Goal: Task Accomplishment & Management: Use online tool/utility

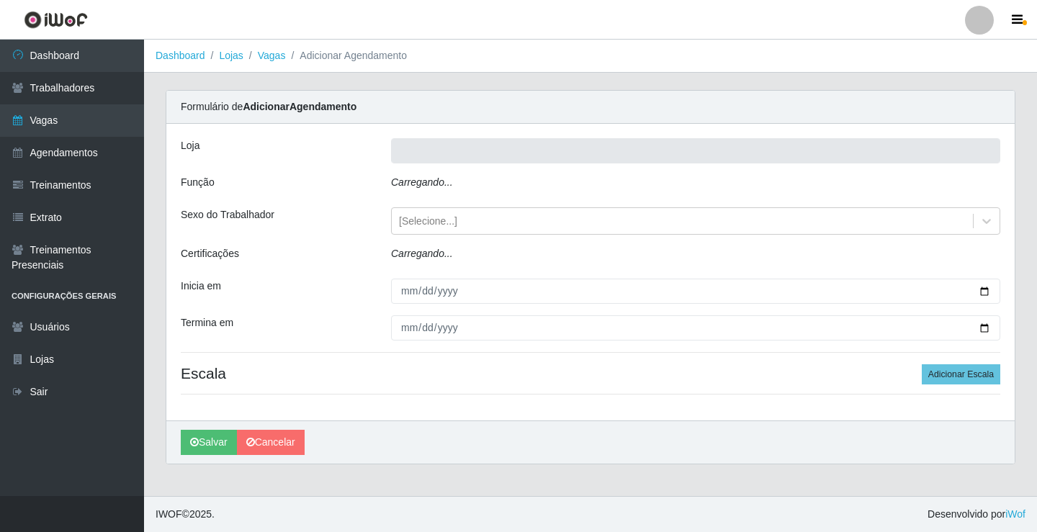
type input "Rede Econômico - Prata"
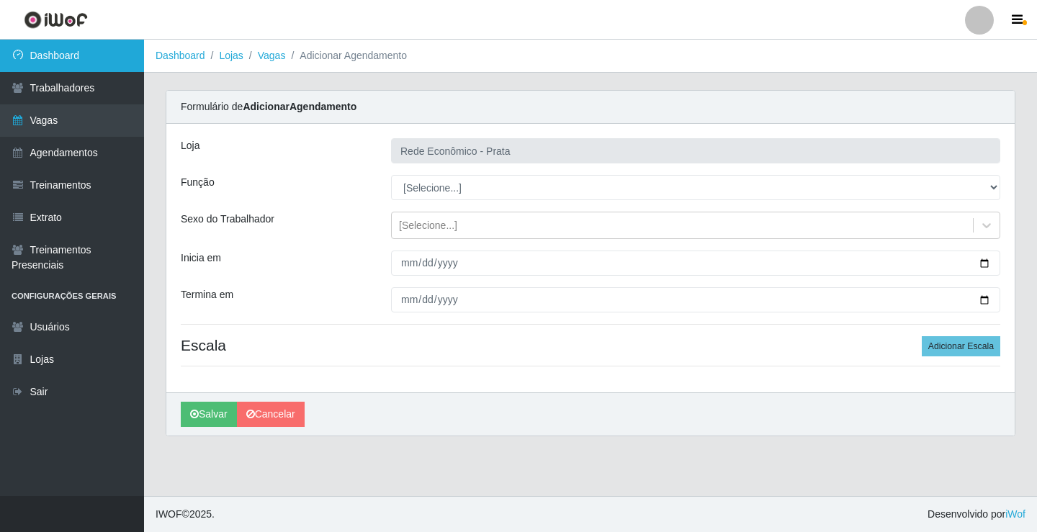
click at [78, 54] on link "Dashboard" at bounding box center [72, 56] width 144 height 32
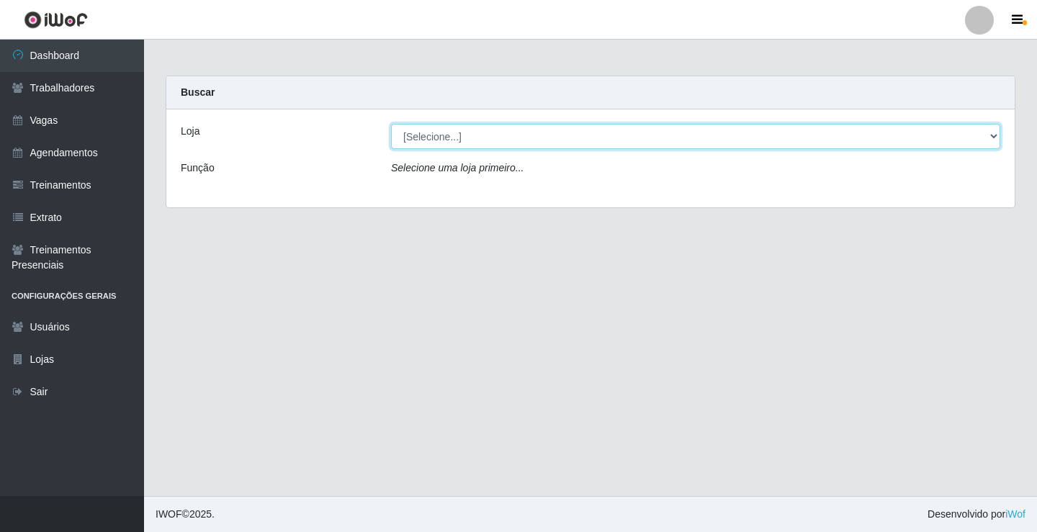
click at [991, 138] on select "[Selecione...] Rede Econômico - Prata" at bounding box center [695, 136] width 609 height 25
select select "192"
click at [391, 124] on select "[Selecione...] Rede Econômico - Prata" at bounding box center [695, 136] width 609 height 25
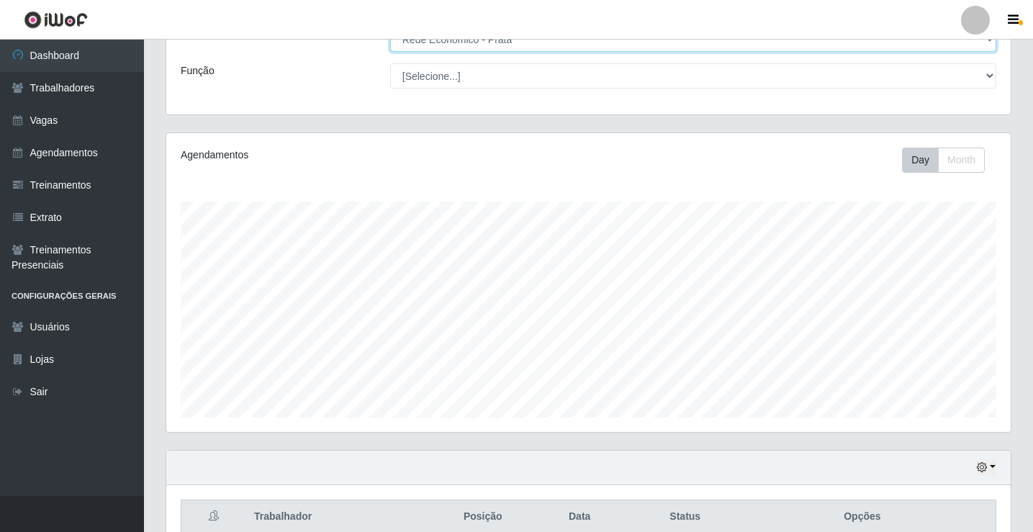
scroll to position [72, 0]
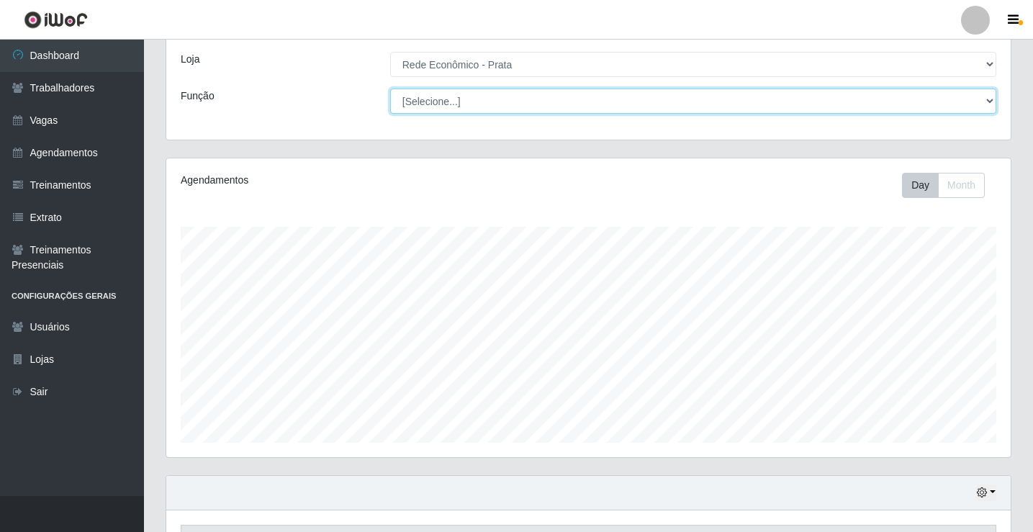
click at [994, 97] on select "[Selecione...] ASG ASG + ASG ++ Embalador Embalador + Embalador ++ Operador de …" at bounding box center [693, 101] width 606 height 25
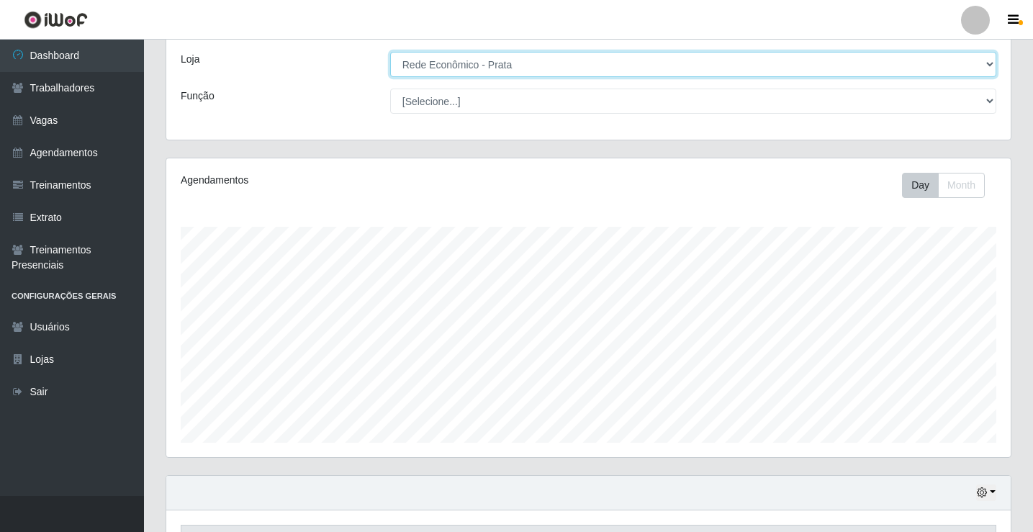
click at [745, 58] on select "[Selecione...] Rede Econômico - Prata" at bounding box center [693, 64] width 606 height 25
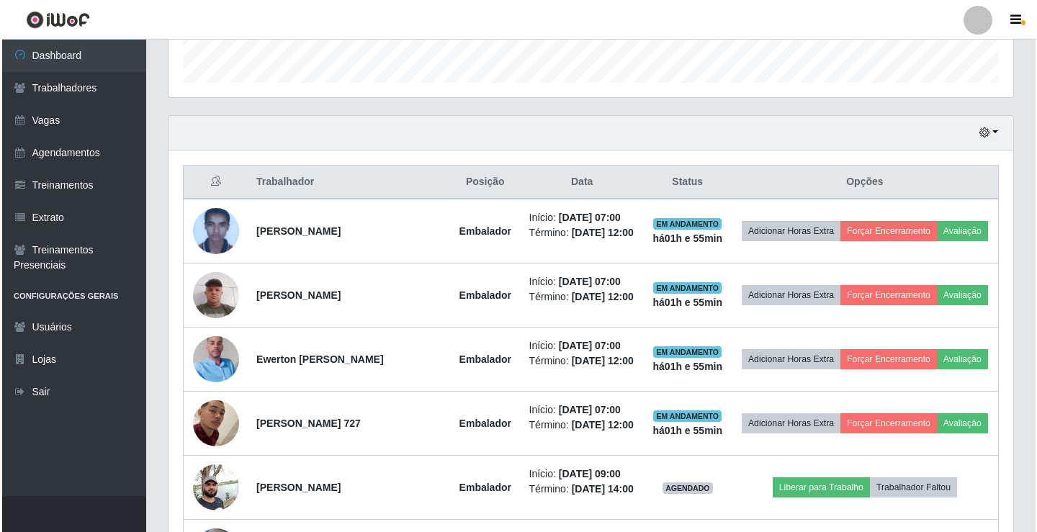
scroll to position [576, 0]
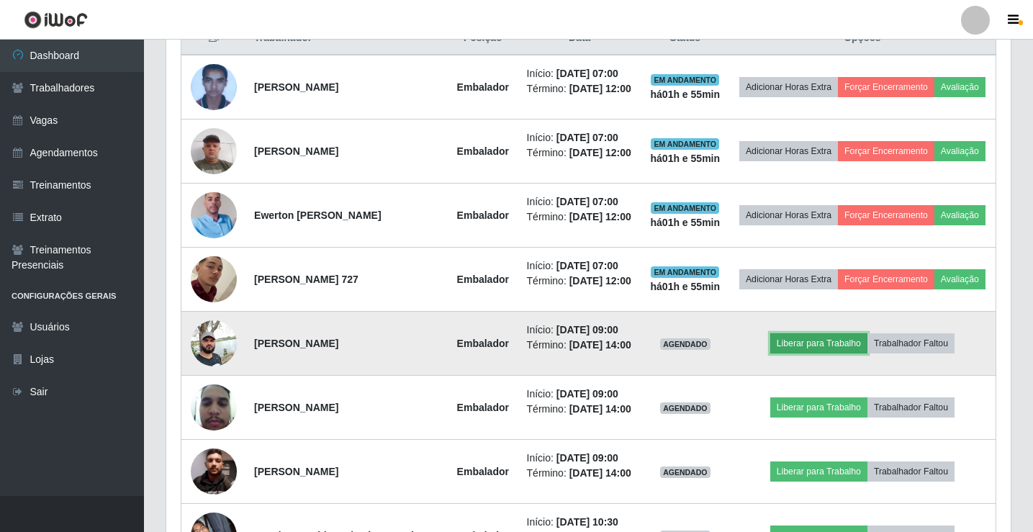
click at [823, 353] on button "Liberar para Trabalho" at bounding box center [818, 343] width 97 height 20
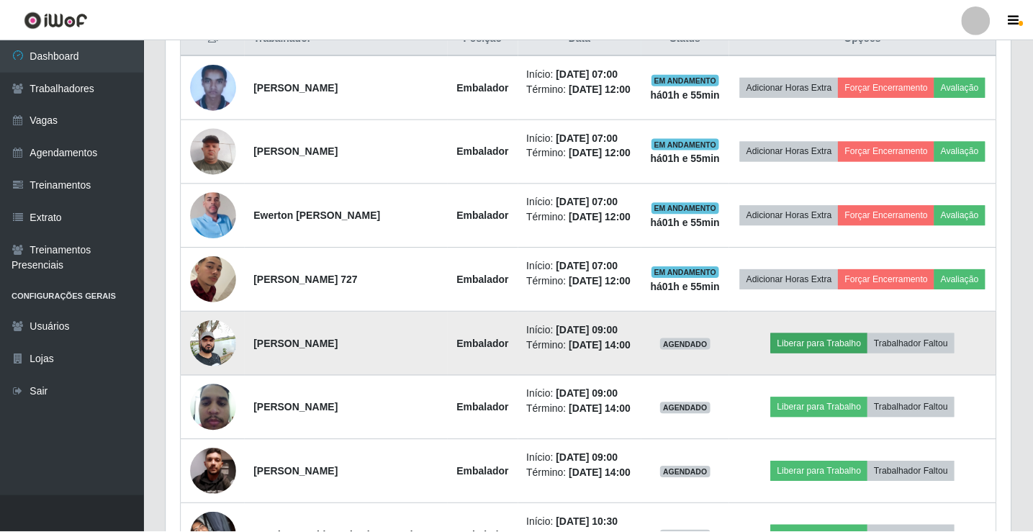
scroll to position [299, 837]
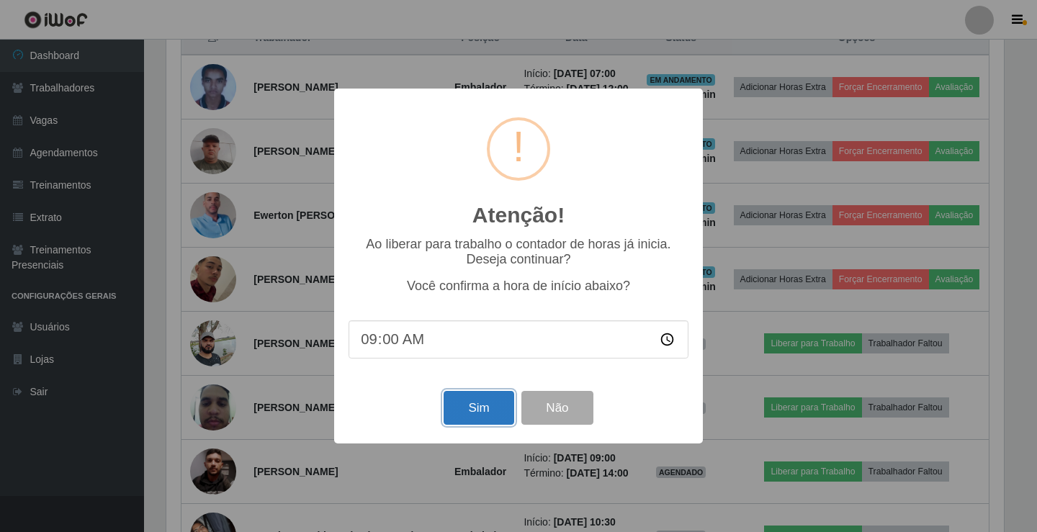
click at [469, 415] on button "Sim" at bounding box center [478, 408] width 70 height 34
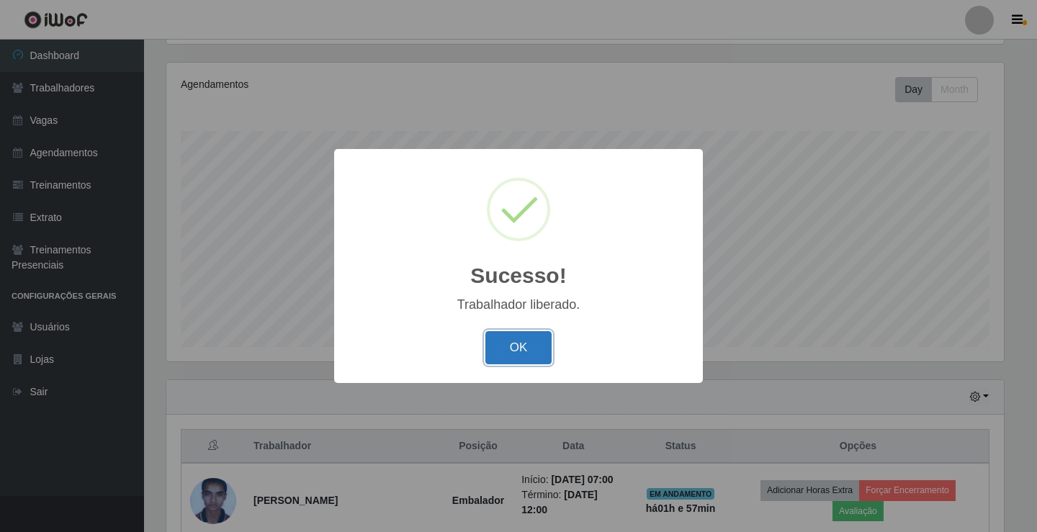
click at [538, 357] on button "OK" at bounding box center [518, 348] width 67 height 34
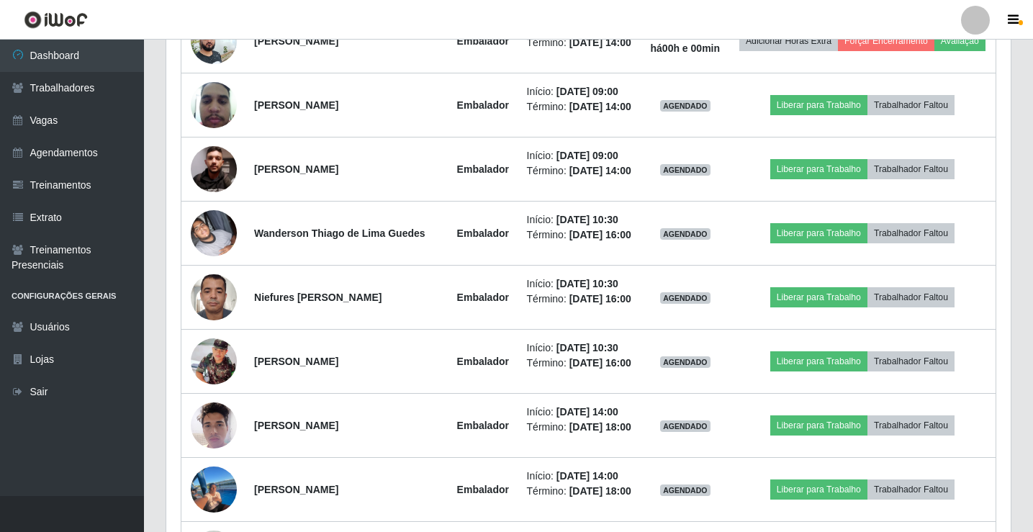
scroll to position [888, 0]
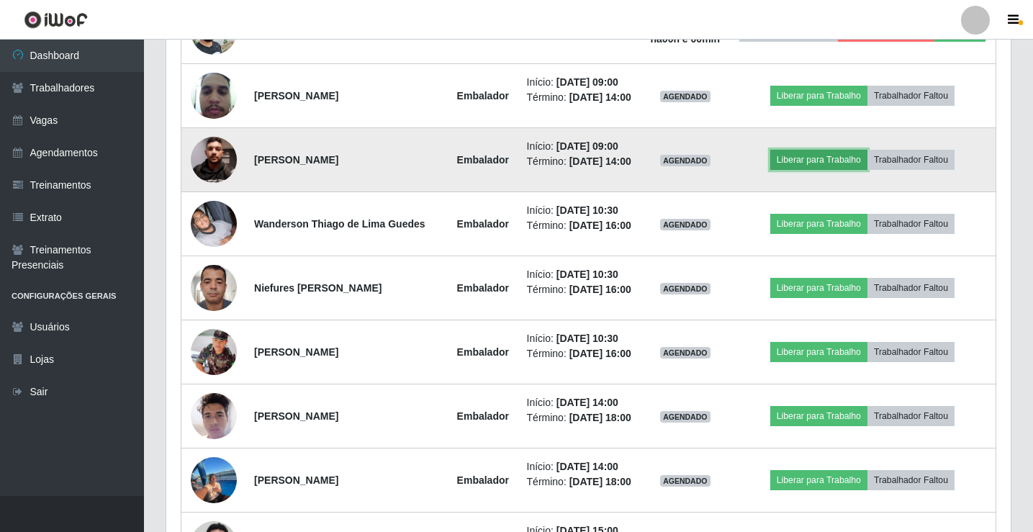
click at [809, 170] on button "Liberar para Trabalho" at bounding box center [818, 160] width 97 height 20
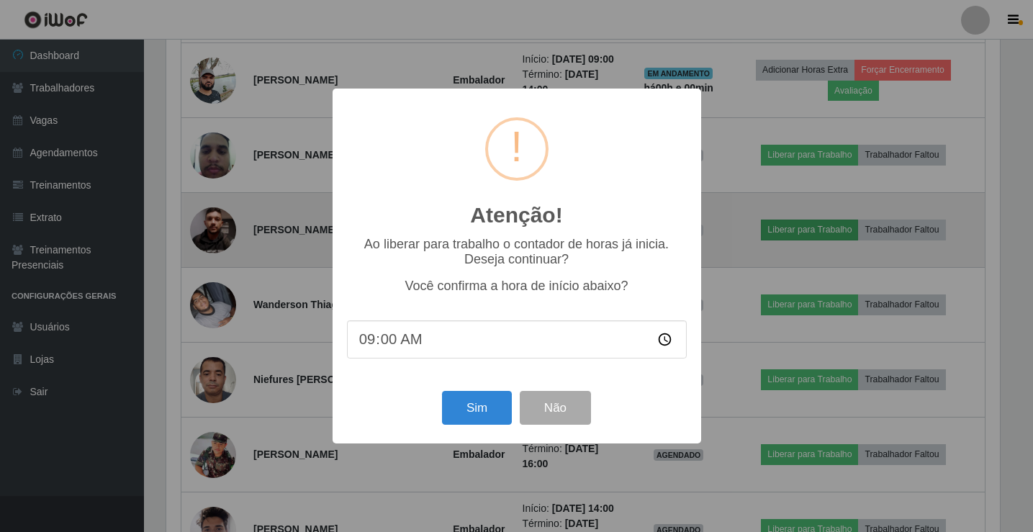
scroll to position [299, 837]
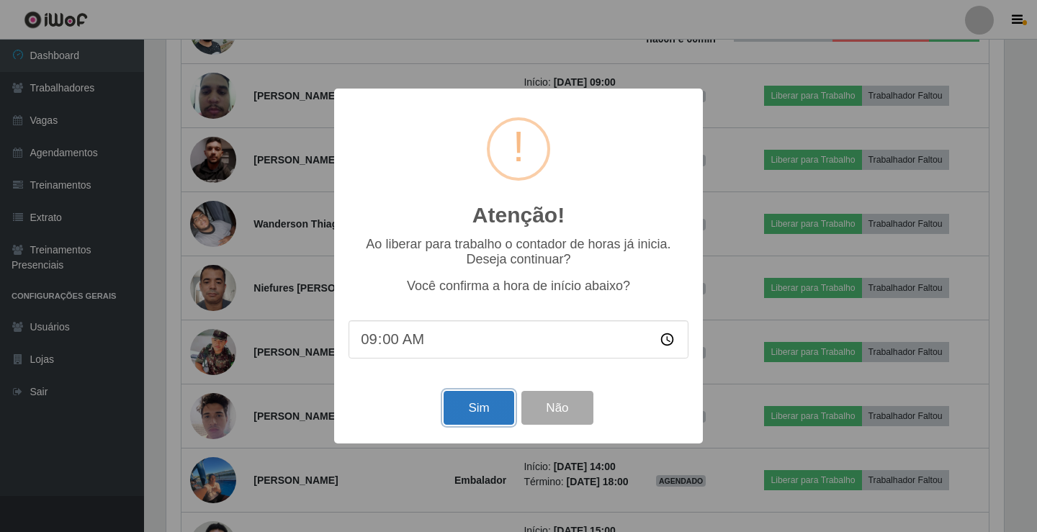
click at [504, 405] on button "Sim" at bounding box center [478, 408] width 70 height 34
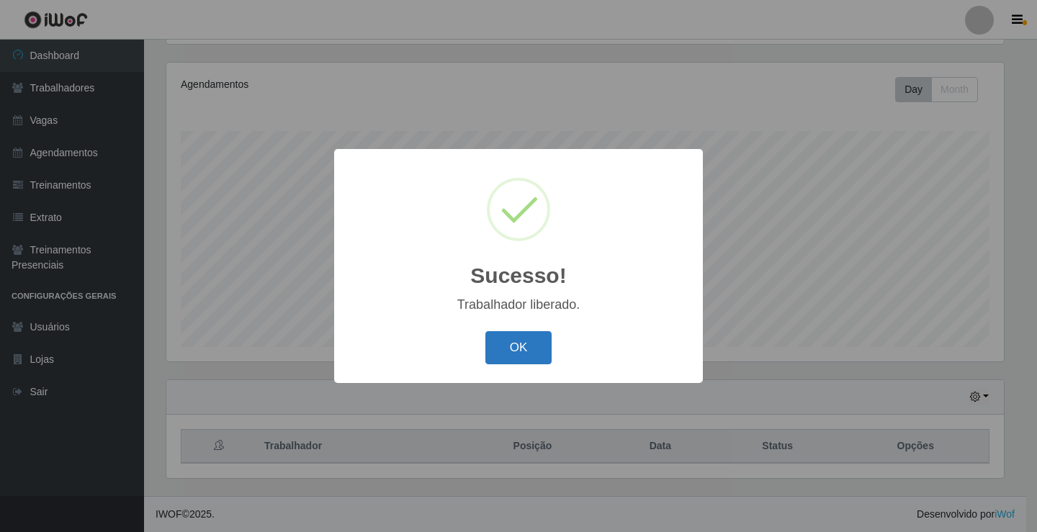
click at [544, 338] on button "OK" at bounding box center [518, 348] width 67 height 34
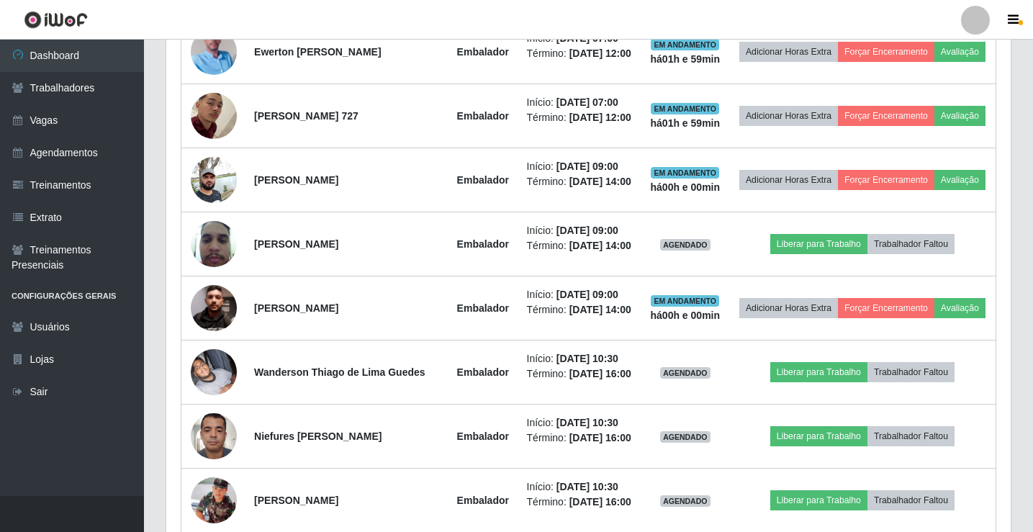
scroll to position [816, 0]
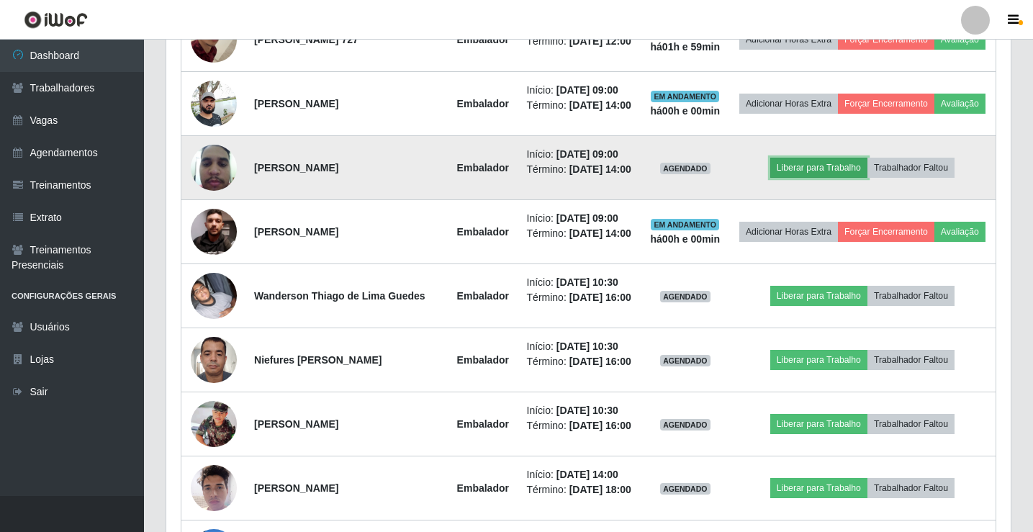
click at [820, 178] on button "Liberar para Trabalho" at bounding box center [818, 168] width 97 height 20
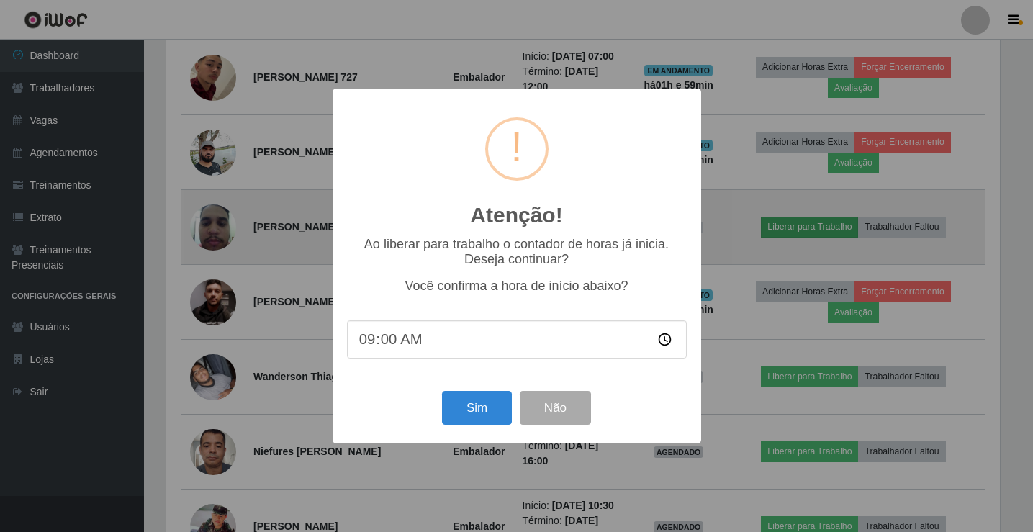
scroll to position [299, 837]
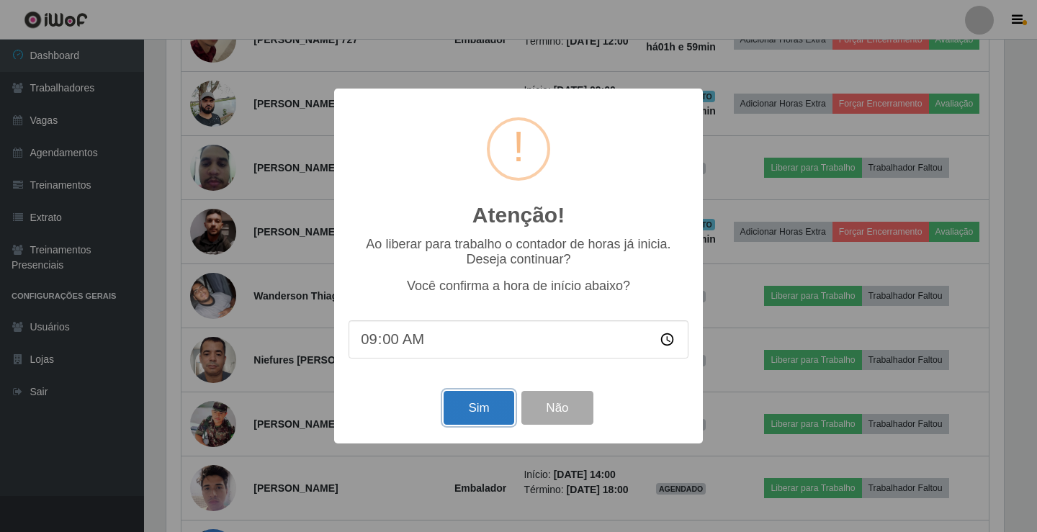
click at [492, 412] on button "Sim" at bounding box center [478, 408] width 70 height 34
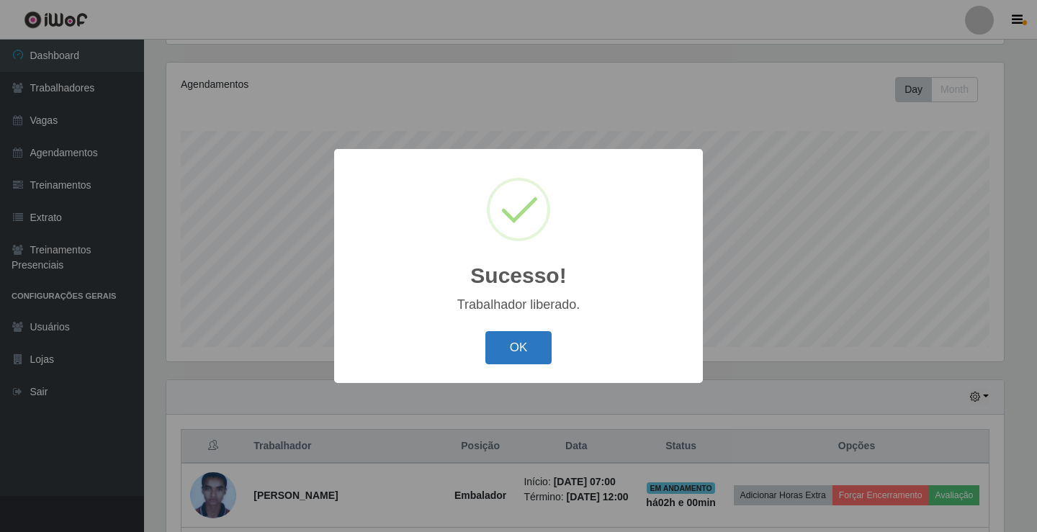
click at [536, 342] on button "OK" at bounding box center [518, 348] width 67 height 34
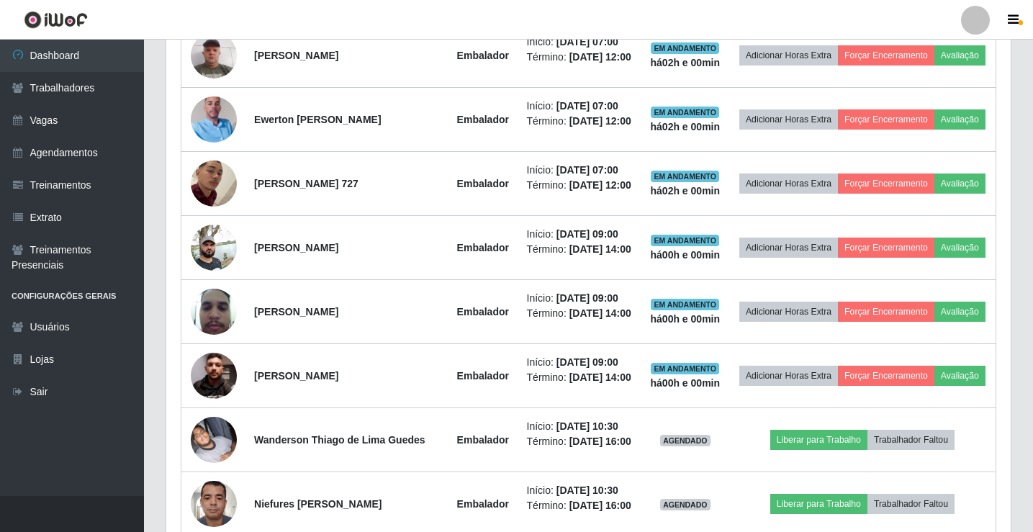
scroll to position [888, 0]
